Goal: Task Accomplishment & Management: Use online tool/utility

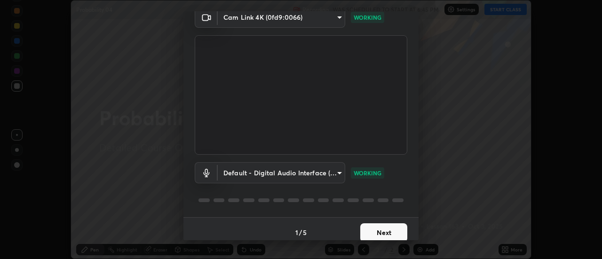
scroll to position [49, 0]
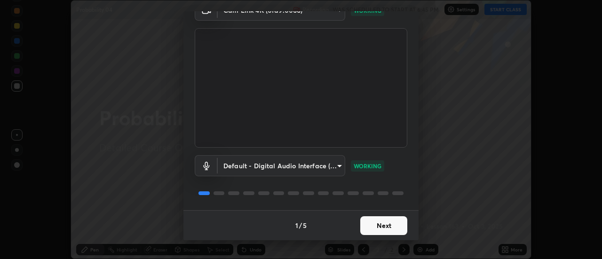
click at [391, 224] on button "Next" at bounding box center [383, 225] width 47 height 19
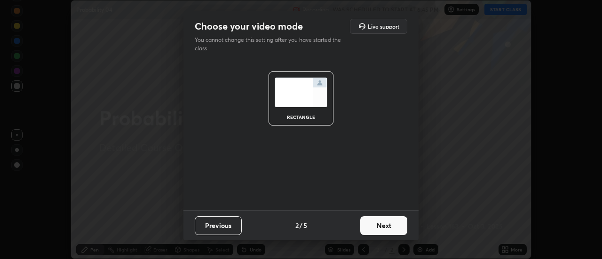
scroll to position [0, 0]
click at [392, 227] on button "Next" at bounding box center [383, 225] width 47 height 19
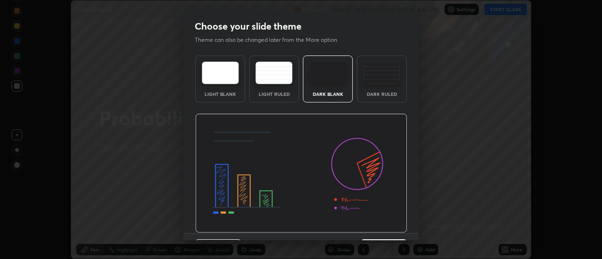
scroll to position [23, 0]
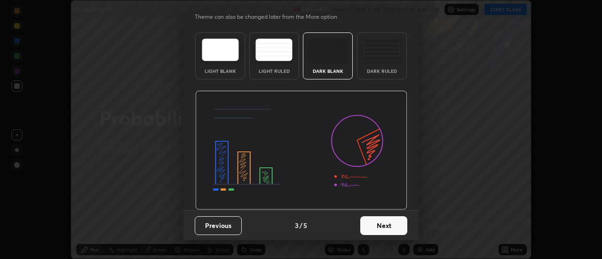
click at [390, 224] on button "Next" at bounding box center [383, 225] width 47 height 19
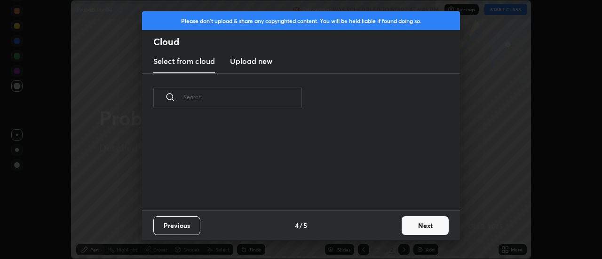
scroll to position [3, 5]
click at [419, 223] on button "Next" at bounding box center [424, 225] width 47 height 19
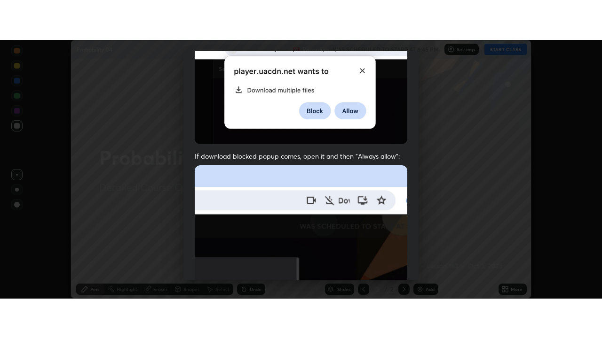
scroll to position [241, 0]
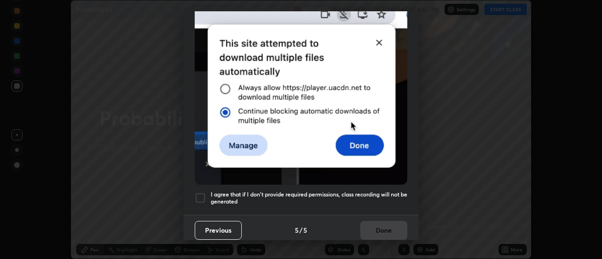
click at [200, 192] on div at bounding box center [200, 197] width 11 height 11
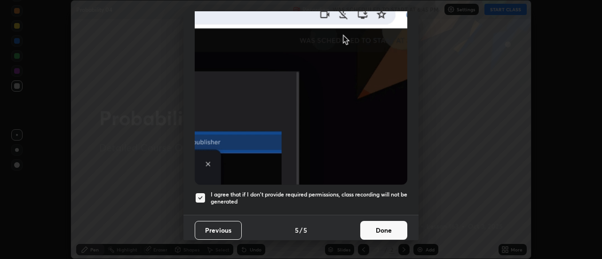
click at [381, 223] on button "Done" at bounding box center [383, 230] width 47 height 19
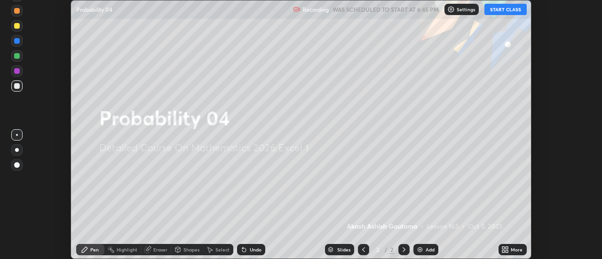
click at [503, 10] on button "START CLASS" at bounding box center [505, 9] width 42 height 11
click at [507, 249] on icon at bounding box center [507, 248] width 2 height 2
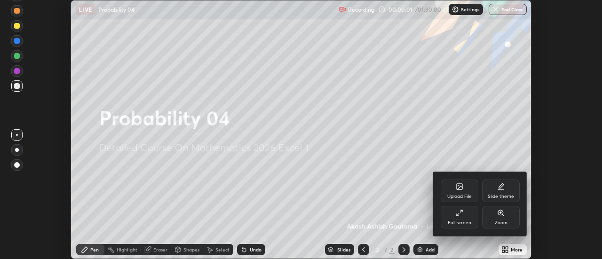
click at [464, 211] on div "Full screen" at bounding box center [459, 217] width 38 height 23
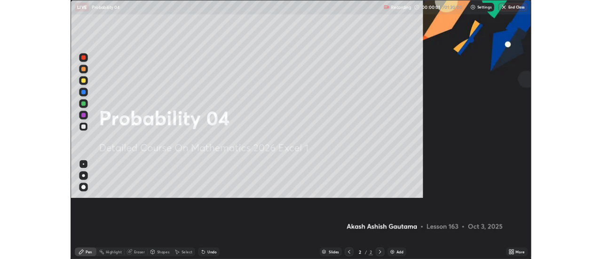
scroll to position [338, 602]
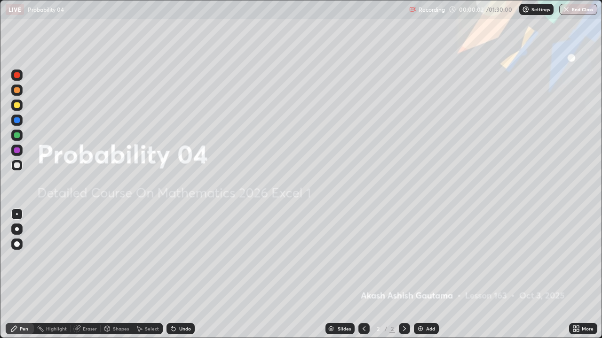
click at [424, 258] on div "Add" at bounding box center [426, 328] width 25 height 11
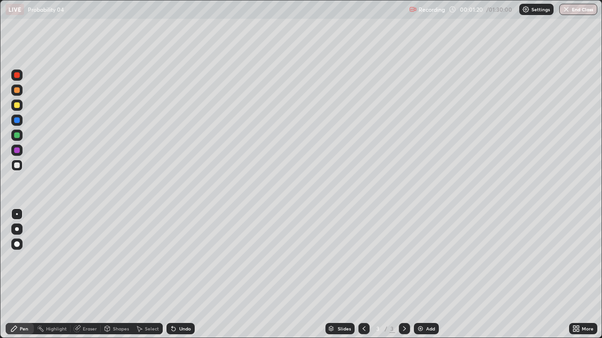
click at [17, 229] on div at bounding box center [17, 229] width 4 height 4
click at [87, 258] on div "Eraser" at bounding box center [85, 328] width 30 height 11
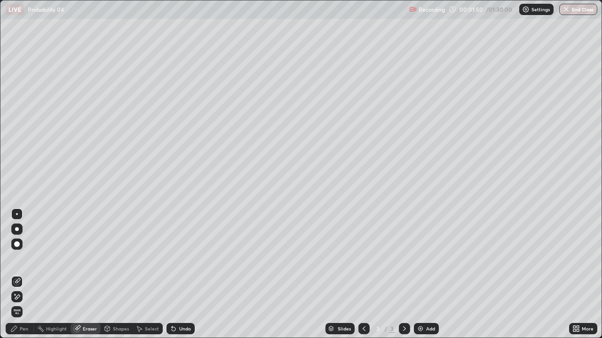
click at [25, 258] on div "Pen" at bounding box center [24, 329] width 8 height 5
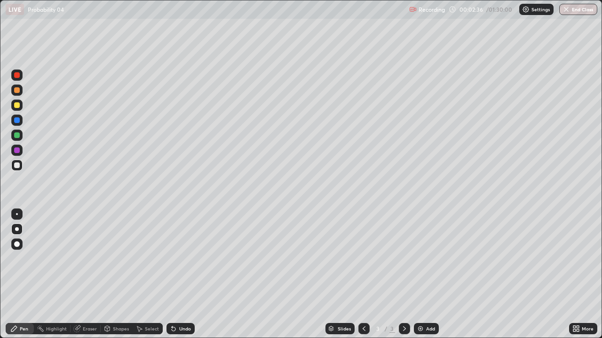
click at [175, 258] on icon at bounding box center [174, 329] width 8 height 8
click at [177, 258] on div "Undo" at bounding box center [180, 328] width 28 height 11
click at [179, 258] on div "Undo" at bounding box center [185, 329] width 12 height 5
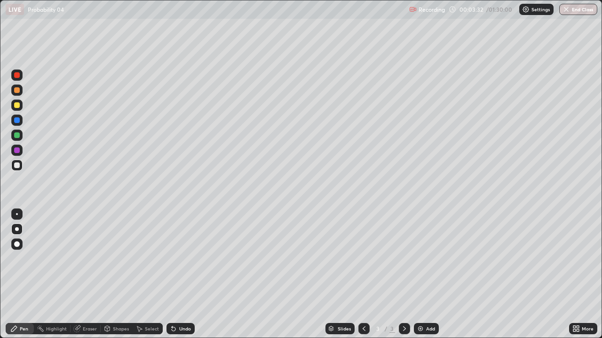
click at [88, 258] on div "Eraser" at bounding box center [90, 329] width 14 height 5
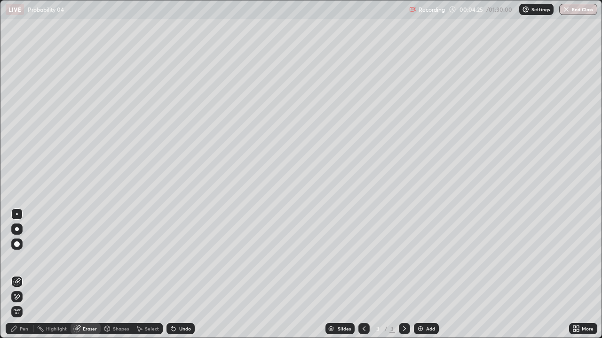
click at [23, 258] on div "Pen" at bounding box center [24, 329] width 8 height 5
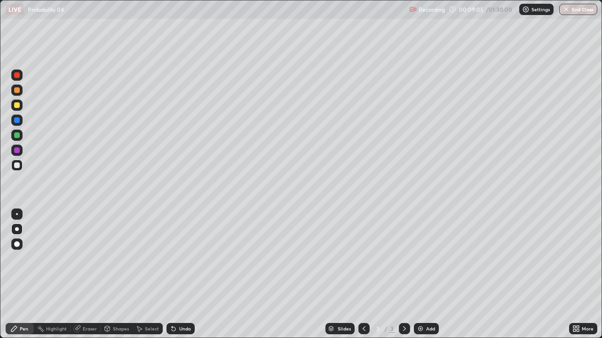
click at [183, 258] on div "Undo" at bounding box center [180, 328] width 28 height 11
click at [181, 258] on div "Undo" at bounding box center [180, 328] width 28 height 11
click at [153, 258] on div "Select" at bounding box center [152, 329] width 14 height 5
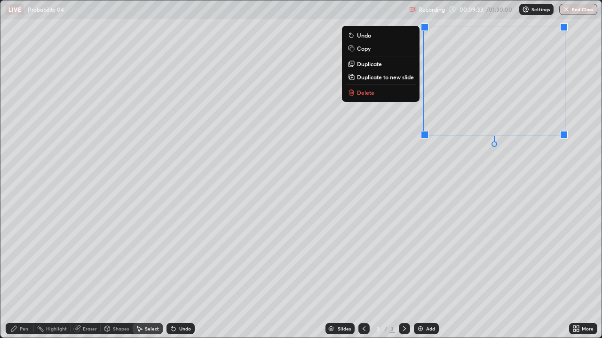
click at [367, 93] on p "Delete" at bounding box center [365, 93] width 17 height 8
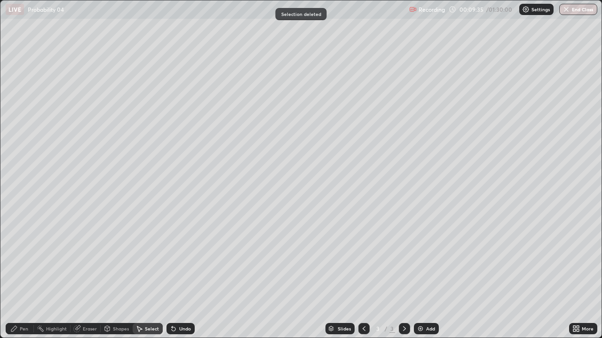
click at [27, 258] on div "Pen" at bounding box center [24, 329] width 8 height 5
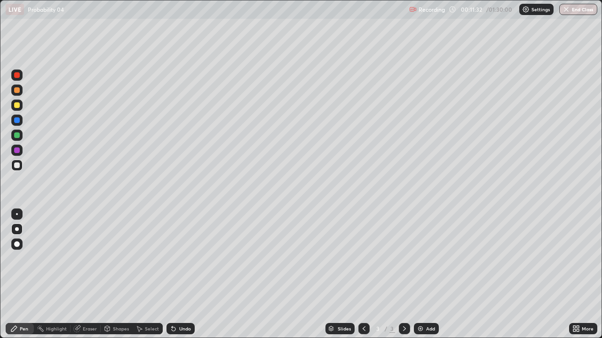
click at [181, 258] on div "Undo" at bounding box center [185, 329] width 12 height 5
click at [428, 258] on div "Add" at bounding box center [430, 329] width 9 height 5
click at [175, 258] on icon at bounding box center [174, 329] width 8 height 8
click at [179, 258] on div "Undo" at bounding box center [185, 329] width 12 height 5
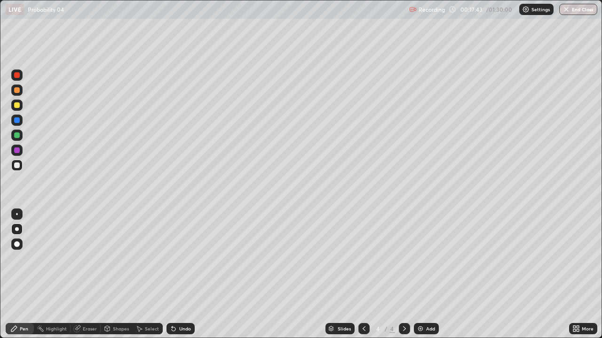
click at [180, 258] on div "Undo" at bounding box center [185, 329] width 12 height 5
click at [179, 258] on div "Undo" at bounding box center [185, 329] width 12 height 5
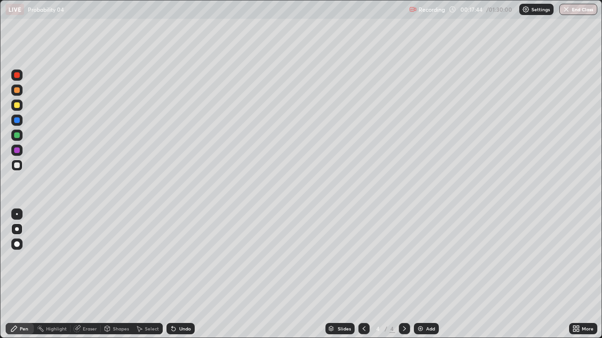
click at [177, 258] on div "Undo" at bounding box center [180, 328] width 28 height 11
click at [175, 258] on div "Undo" at bounding box center [180, 328] width 28 height 11
click at [172, 258] on icon at bounding box center [174, 330] width 4 height 4
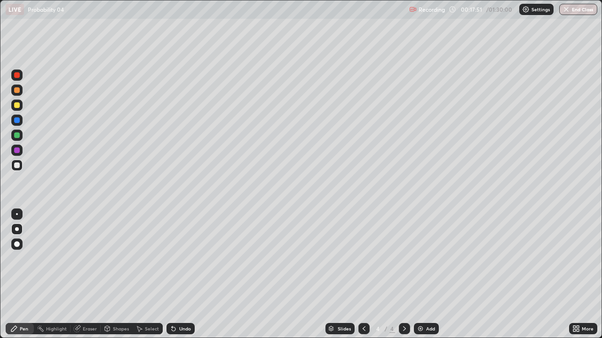
click at [172, 258] on icon at bounding box center [174, 330] width 4 height 4
click at [430, 258] on div "Add" at bounding box center [426, 328] width 25 height 11
click at [176, 258] on div "Undo" at bounding box center [180, 328] width 28 height 11
click at [177, 258] on div "Undo" at bounding box center [180, 328] width 28 height 11
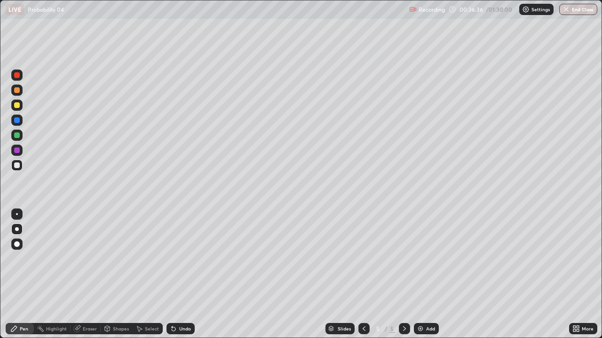
click at [174, 258] on icon at bounding box center [174, 330] width 4 height 4
click at [177, 258] on div "Undo" at bounding box center [180, 328] width 28 height 11
click at [109, 258] on div "Shapes" at bounding box center [117, 329] width 32 height 19
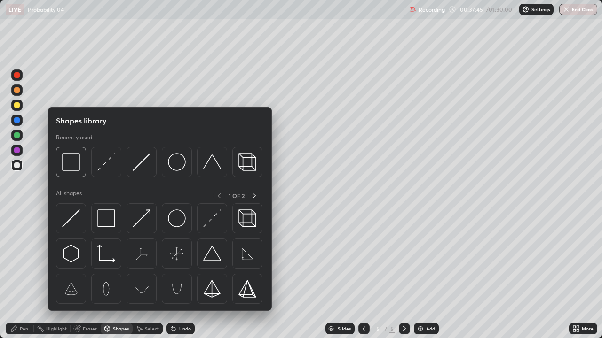
click at [115, 258] on div at bounding box center [160, 257] width 208 height 106
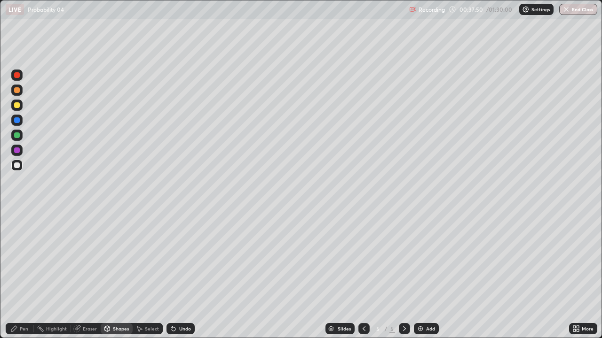
click at [173, 258] on icon at bounding box center [174, 330] width 4 height 4
click at [21, 258] on div "Pen" at bounding box center [24, 329] width 8 height 5
click at [180, 258] on div "Undo" at bounding box center [180, 328] width 28 height 11
click at [179, 258] on div "Undo" at bounding box center [185, 329] width 12 height 5
click at [186, 258] on div "Undo" at bounding box center [185, 329] width 12 height 5
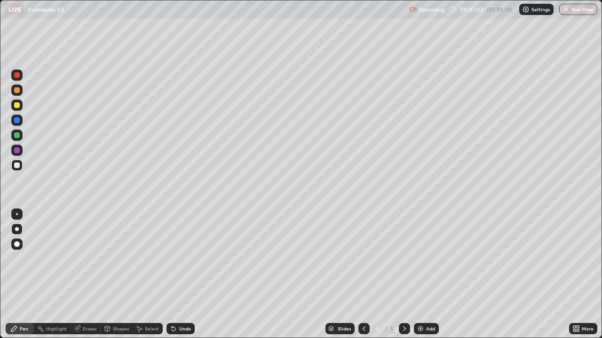
click at [430, 258] on div "Add" at bounding box center [430, 329] width 9 height 5
click at [86, 258] on div "Eraser" at bounding box center [90, 329] width 14 height 5
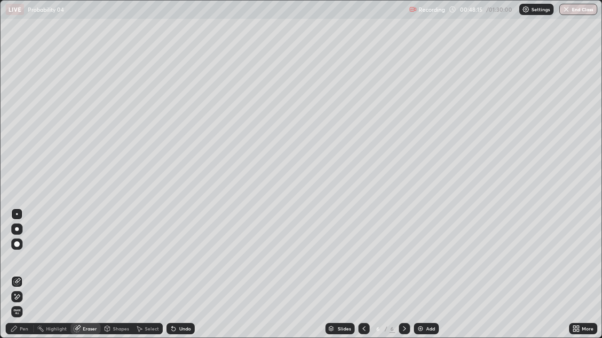
click at [21, 258] on div "Pen" at bounding box center [24, 329] width 8 height 5
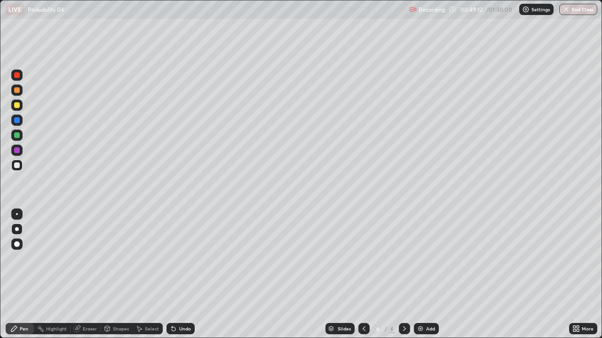
click at [172, 258] on icon at bounding box center [172, 327] width 1 height 1
click at [175, 258] on icon at bounding box center [174, 329] width 8 height 8
click at [574, 258] on icon at bounding box center [574, 327] width 2 height 2
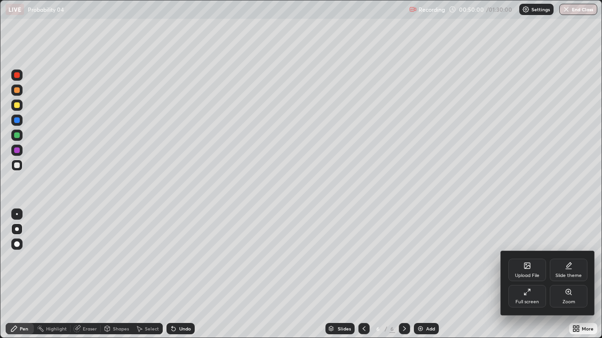
click at [516, 258] on div "Full screen" at bounding box center [527, 296] width 38 height 23
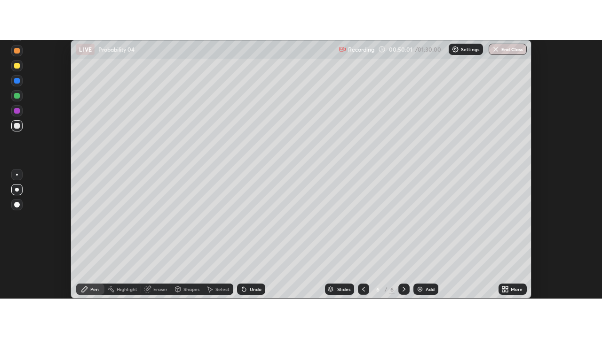
scroll to position [46741, 46398]
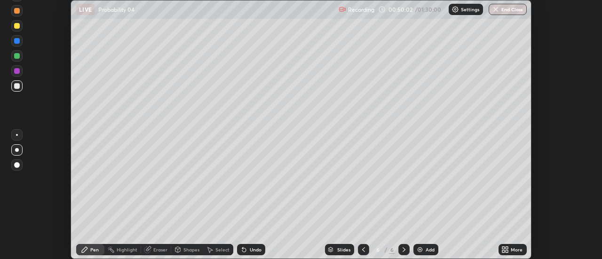
click at [507, 248] on icon at bounding box center [507, 248] width 2 height 2
click at [503, 247] on icon at bounding box center [503, 248] width 2 height 2
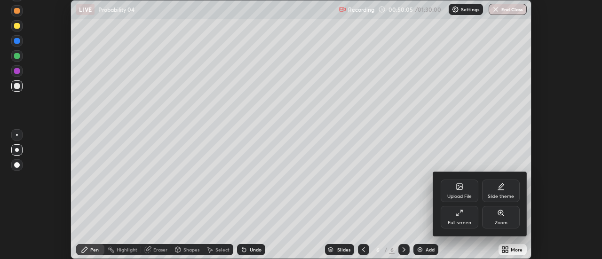
click at [462, 215] on icon at bounding box center [459, 213] width 8 height 8
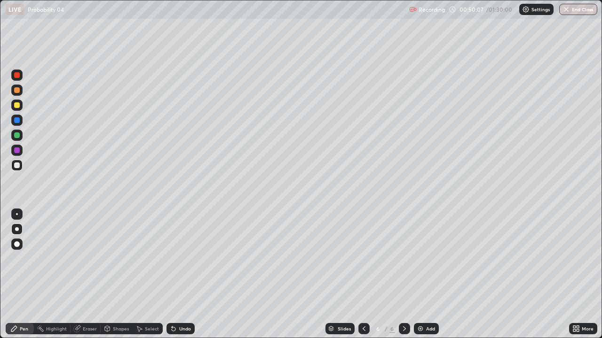
scroll to position [338, 602]
click at [89, 258] on div "Eraser" at bounding box center [90, 329] width 14 height 5
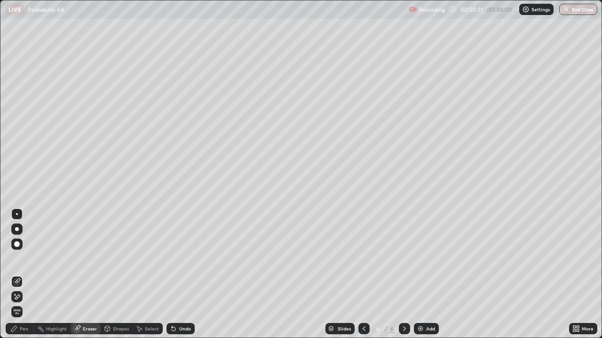
click at [22, 258] on div "Pen" at bounding box center [24, 329] width 8 height 5
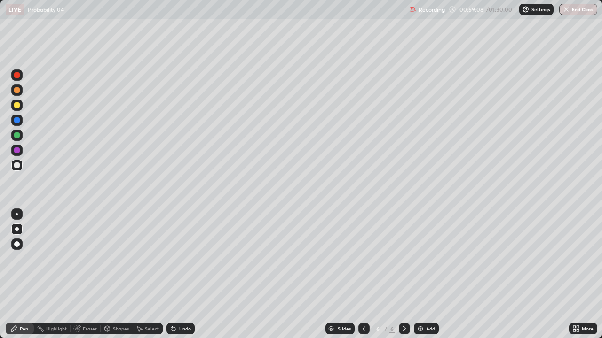
click at [429, 258] on div "Add" at bounding box center [430, 329] width 9 height 5
click at [177, 258] on div "Undo" at bounding box center [180, 328] width 28 height 11
click at [179, 258] on div "Undo" at bounding box center [185, 329] width 12 height 5
click at [172, 258] on icon at bounding box center [174, 330] width 4 height 4
click at [176, 258] on div "Undo" at bounding box center [180, 328] width 28 height 11
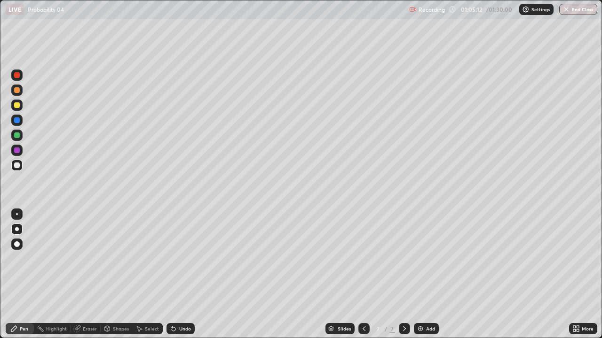
click at [172, 258] on icon at bounding box center [174, 330] width 4 height 4
click at [181, 258] on div "Undo" at bounding box center [180, 328] width 28 height 11
click at [175, 258] on icon at bounding box center [174, 329] width 8 height 8
click at [182, 258] on div "Undo" at bounding box center [185, 329] width 12 height 5
click at [180, 258] on div "Undo" at bounding box center [185, 329] width 12 height 5
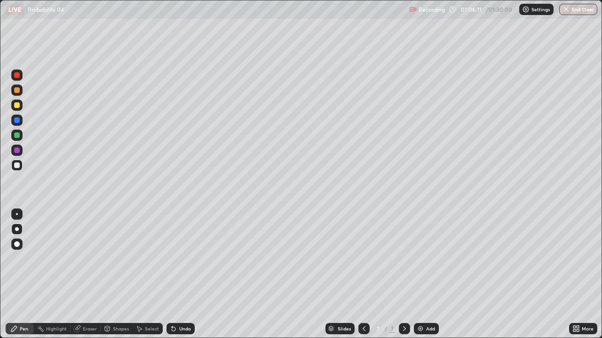
click at [181, 258] on div "Undo" at bounding box center [185, 329] width 12 height 5
click at [182, 258] on div "Undo" at bounding box center [185, 329] width 12 height 5
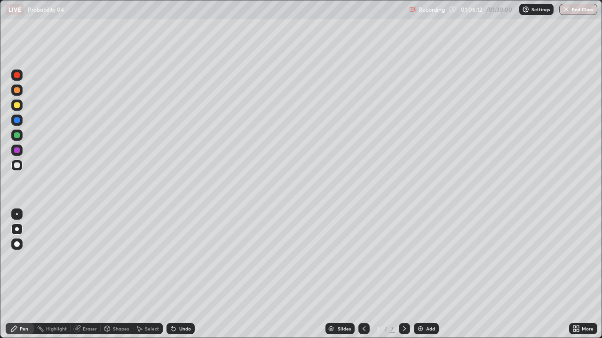
click at [183, 258] on div "Undo" at bounding box center [185, 329] width 12 height 5
click at [428, 258] on div "Add" at bounding box center [430, 329] width 9 height 5
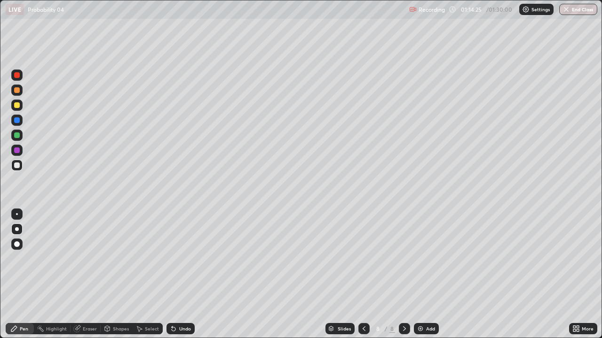
click at [180, 258] on div "Undo" at bounding box center [185, 329] width 12 height 5
click at [179, 258] on div "Undo" at bounding box center [185, 329] width 12 height 5
click at [180, 258] on div "Undo" at bounding box center [185, 329] width 12 height 5
click at [179, 258] on div "Undo" at bounding box center [185, 329] width 12 height 5
click at [180, 258] on div "Undo" at bounding box center [185, 329] width 12 height 5
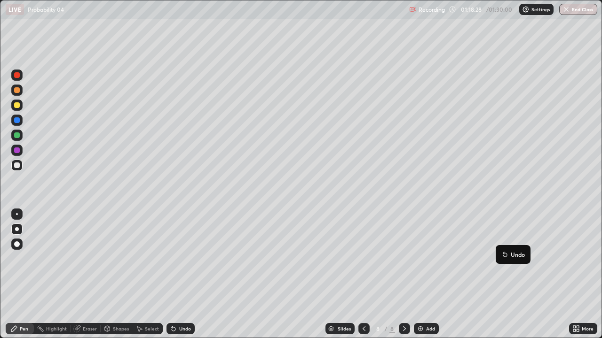
click at [501, 250] on button "Undo" at bounding box center [512, 254] width 27 height 11
click at [147, 258] on div "Select" at bounding box center [152, 329] width 14 height 5
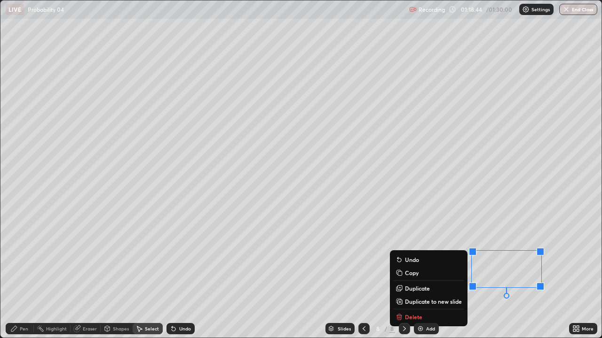
click at [476, 229] on div "0 ° Undo Copy Duplicate Duplicate to new slide Delete" at bounding box center [300, 168] width 601 height 337
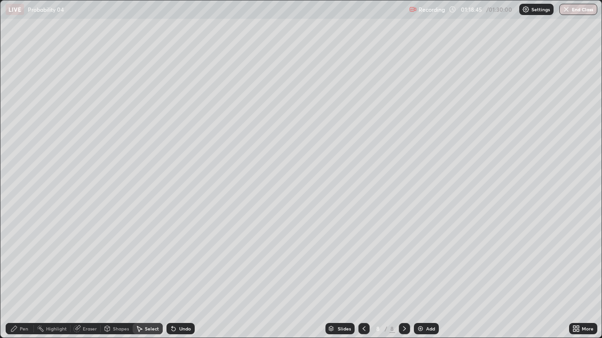
click at [80, 258] on icon at bounding box center [77, 329] width 8 height 8
click at [26, 258] on div "Pen" at bounding box center [24, 329] width 8 height 5
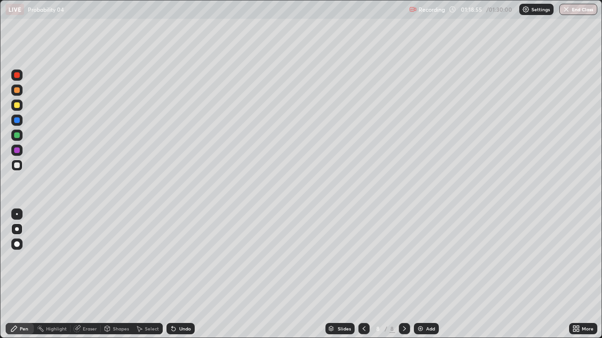
click at [180, 258] on div "Undo" at bounding box center [180, 328] width 28 height 11
click at [179, 258] on div "Undo" at bounding box center [185, 329] width 12 height 5
click at [179, 258] on div "Undo" at bounding box center [180, 328] width 28 height 11
click at [179, 258] on div "Undo" at bounding box center [185, 329] width 12 height 5
click at [175, 258] on icon at bounding box center [174, 329] width 8 height 8
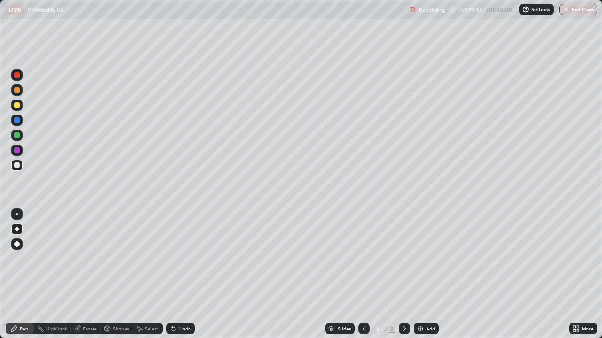
click at [176, 258] on div "Undo" at bounding box center [180, 328] width 28 height 11
click at [179, 258] on div "Undo" at bounding box center [185, 329] width 12 height 5
click at [426, 258] on div "Add" at bounding box center [430, 329] width 9 height 5
click at [364, 258] on icon at bounding box center [364, 329] width 8 height 8
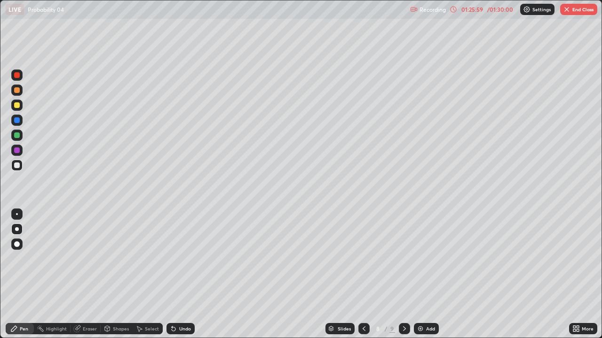
click at [403, 258] on icon at bounding box center [404, 329] width 8 height 8
click at [363, 258] on icon at bounding box center [364, 329] width 8 height 8
click at [402, 258] on icon at bounding box center [404, 329] width 8 height 8
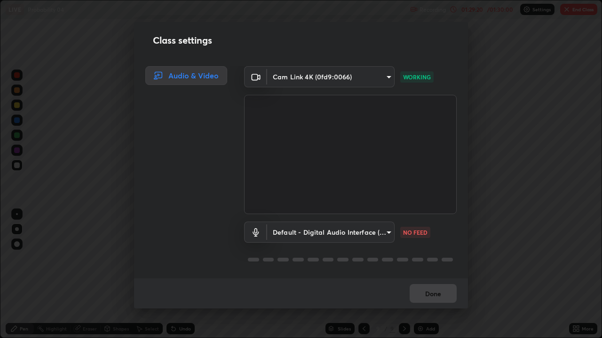
click at [274, 240] on body "Erase all LIVE Probability 04 Recording 01:29:20 / 01:30:00 Settings End Class …" at bounding box center [301, 169] width 602 height 338
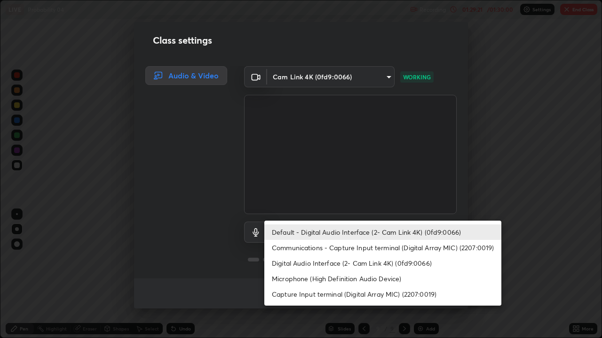
click at [278, 233] on li "Default - Digital Audio Interface (2- Cam Link 4K) (0fd9:0066)" at bounding box center [382, 233] width 237 height 16
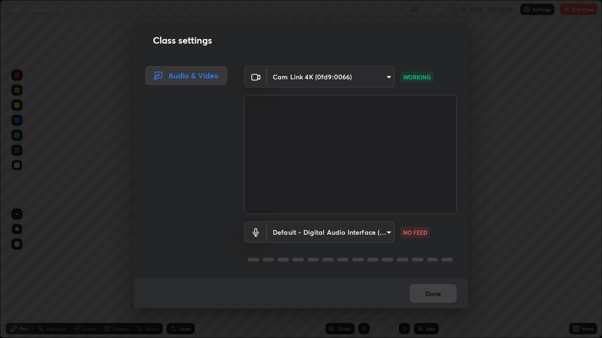
click at [303, 235] on body "Erase all LIVE Probability 04 Recording 01:29:26 / 01:30:00 Settings End Class …" at bounding box center [301, 169] width 602 height 338
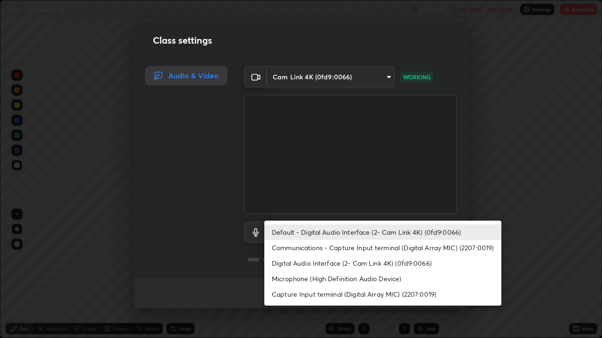
click at [301, 249] on li "Communications - Capture Input terminal (Digital Array MIC) (2207:0019)" at bounding box center [382, 248] width 237 height 16
type input "communications"
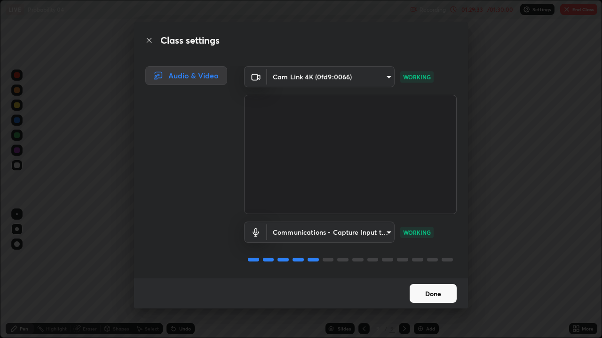
click at [426, 258] on button "Done" at bounding box center [432, 293] width 47 height 19
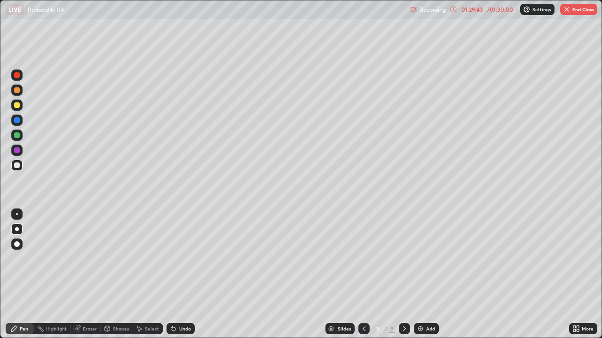
click at [363, 258] on icon at bounding box center [364, 329] width 8 height 8
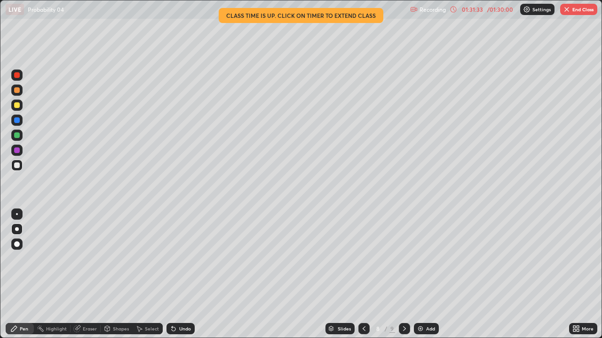
click at [566, 12] on img "button" at bounding box center [567, 10] width 8 height 8
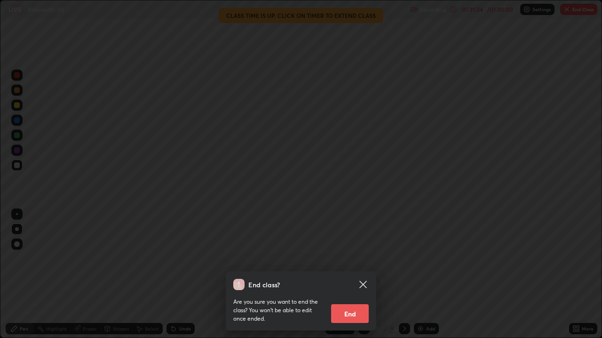
click at [357, 258] on button "End" at bounding box center [350, 314] width 38 height 19
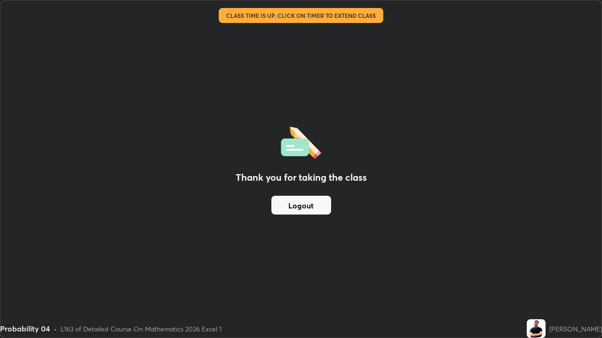
click at [307, 207] on button "Logout" at bounding box center [301, 205] width 60 height 19
